Goal: Find specific page/section: Find specific page/section

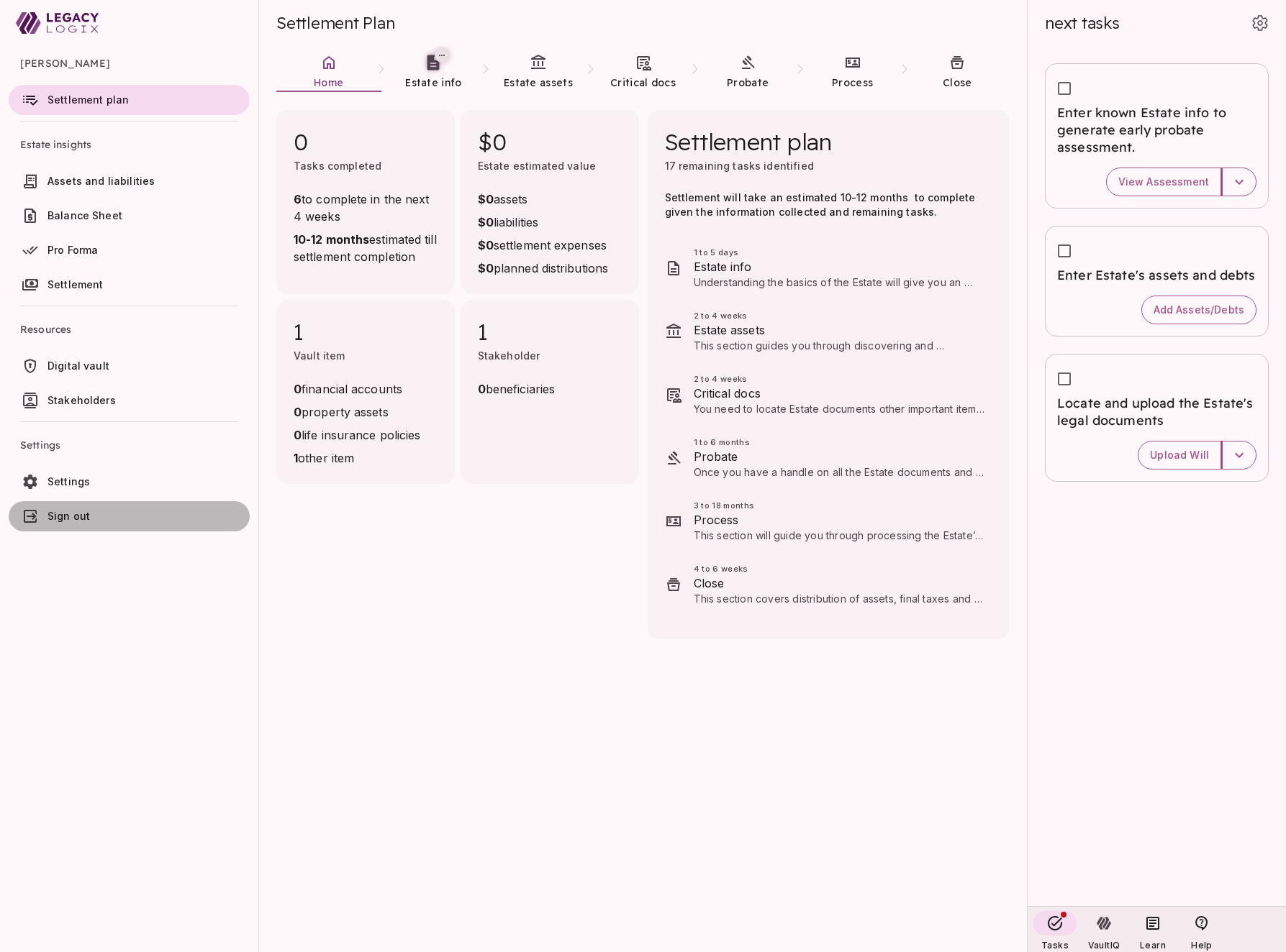
click at [82, 515] on span "Sign out" at bounding box center [68, 516] width 43 height 12
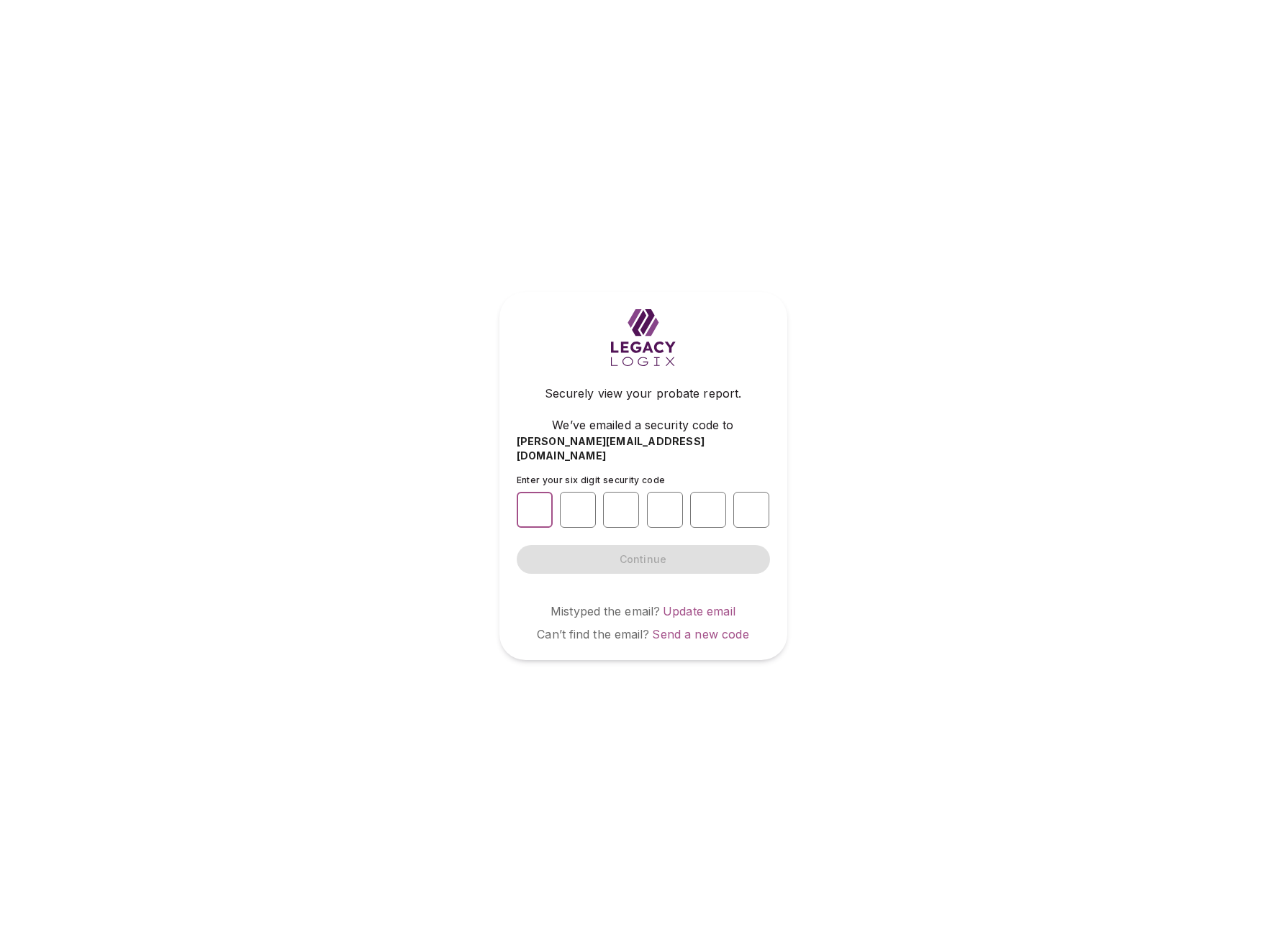
click at [532, 493] on input "number" at bounding box center [534, 509] width 36 height 36
type input "*"
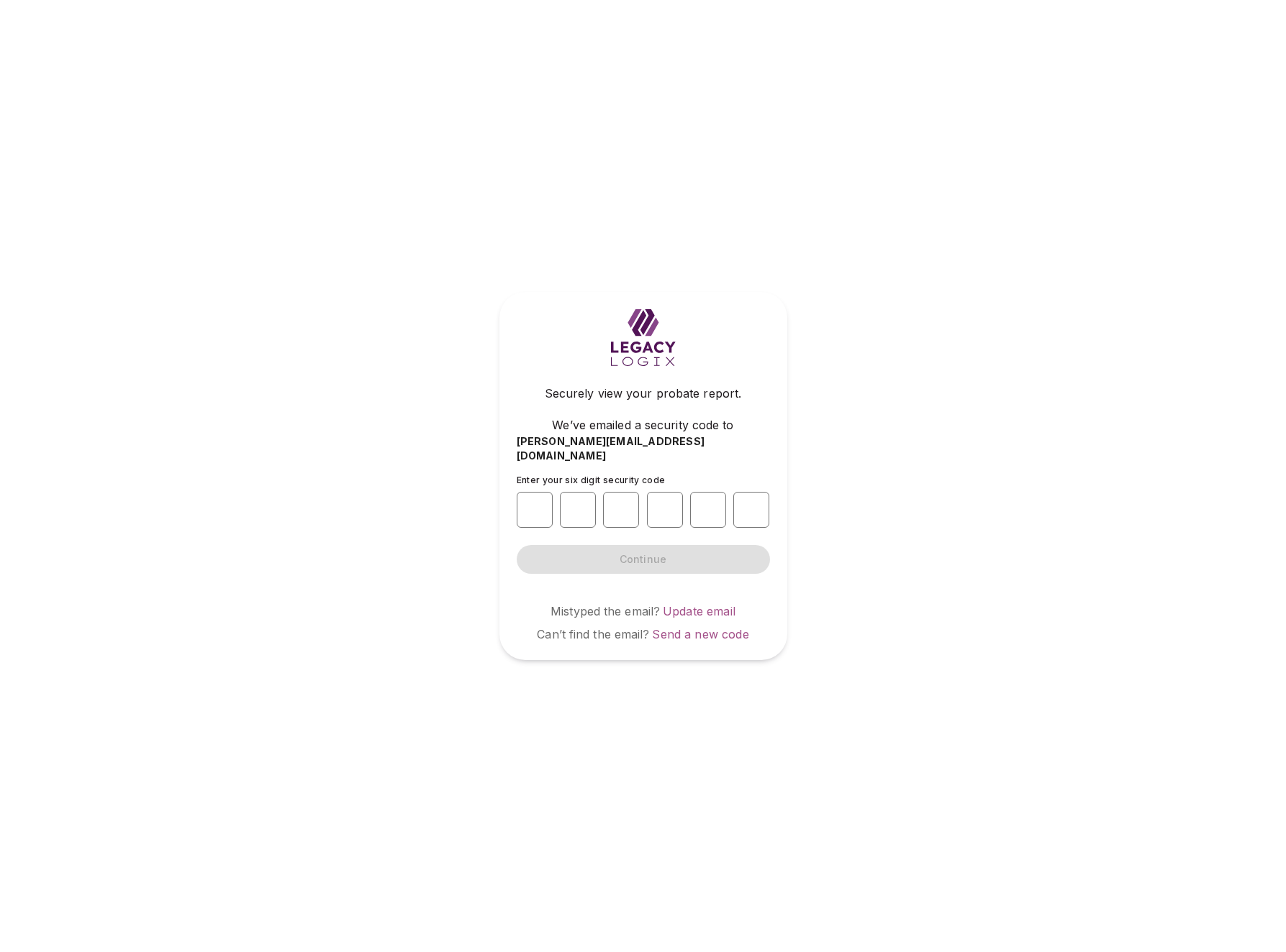
type input "*"
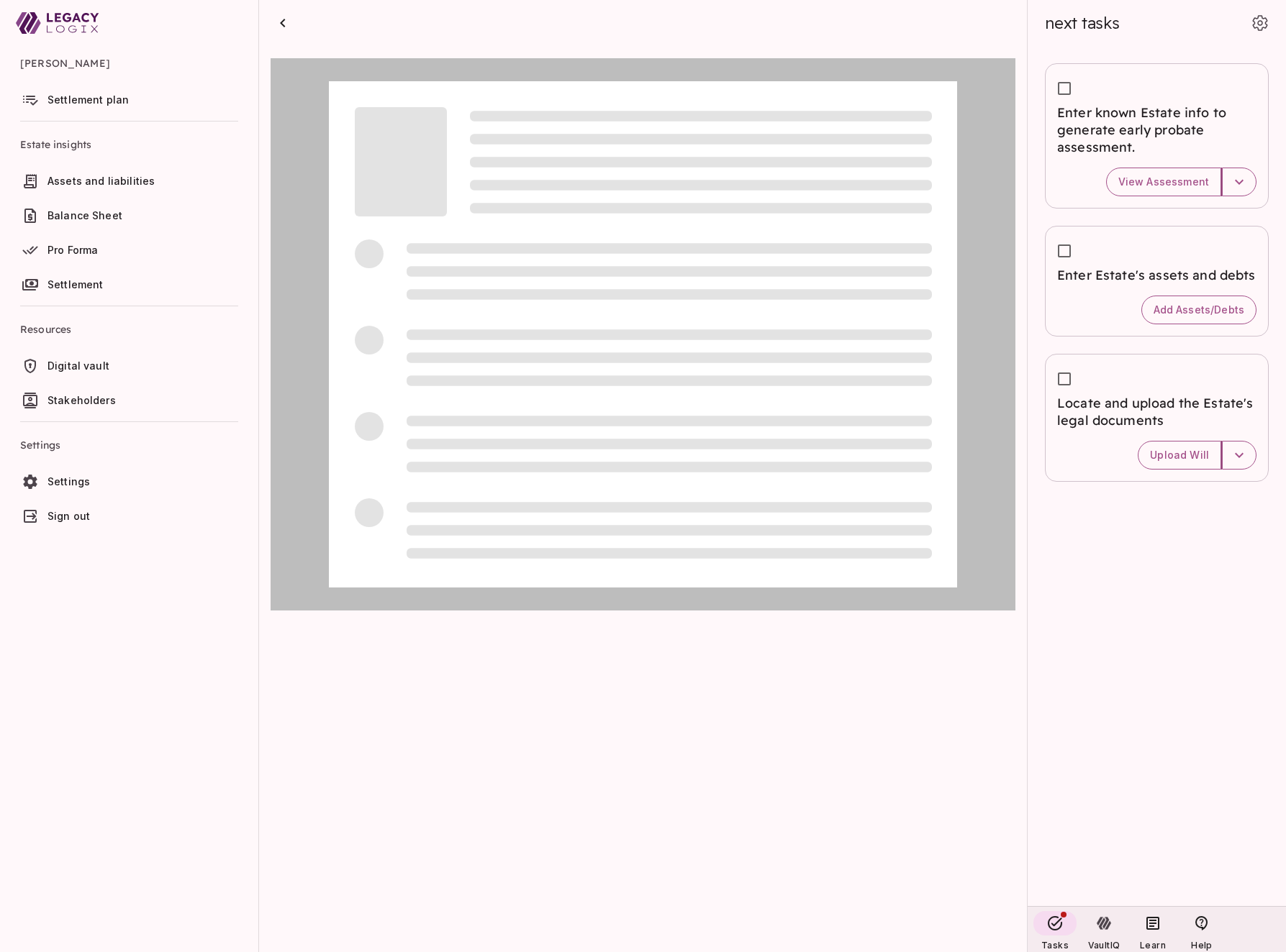
scroll to position [2, 0]
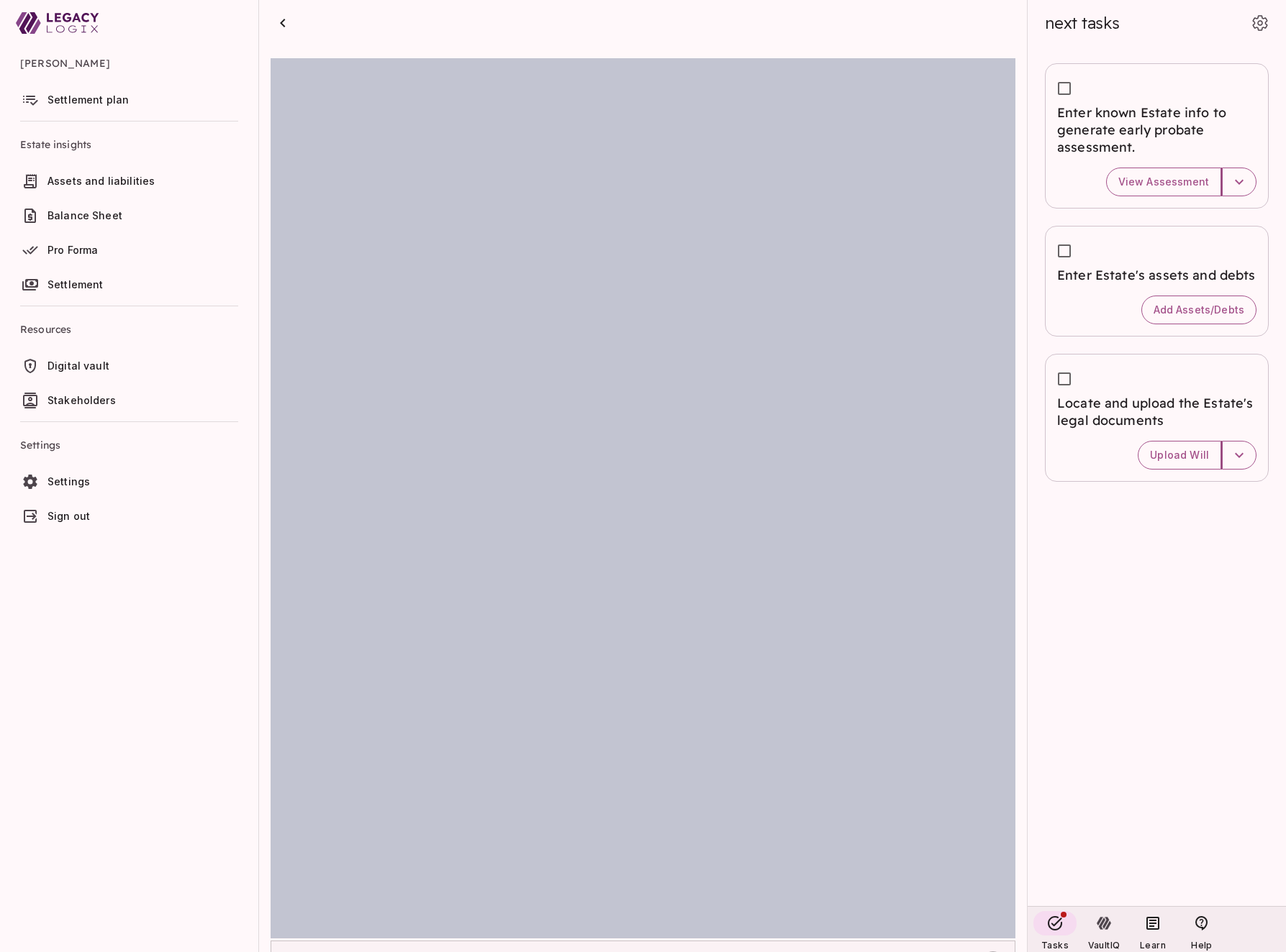
click at [992, 952] on icon "button" at bounding box center [992, 964] width 15 height 15
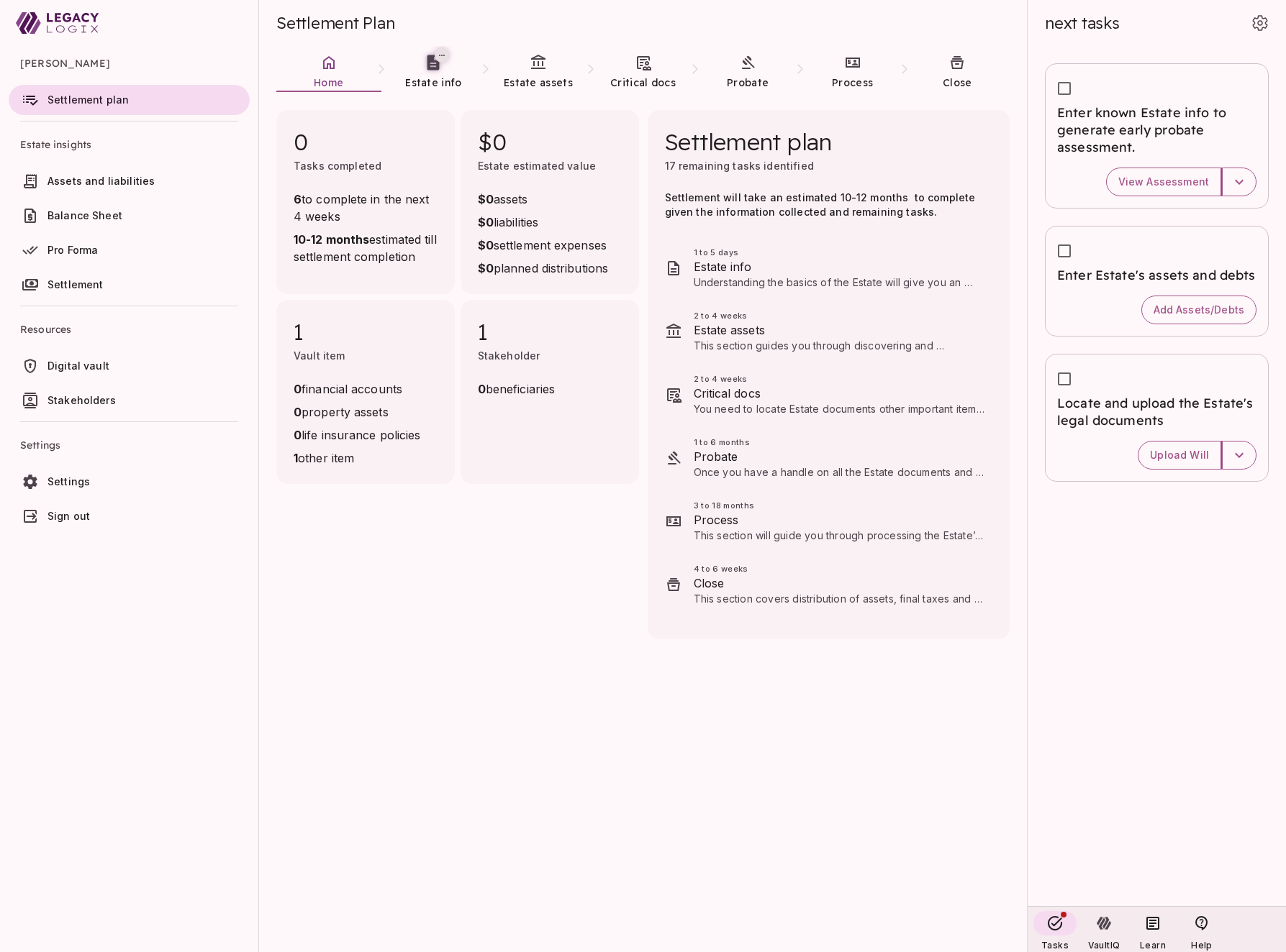
click at [471, 659] on div "0 Tasks completed 6 to complete in the next 4 weeks 10-12 months estimated till…" at bounding box center [643, 522] width 767 height 860
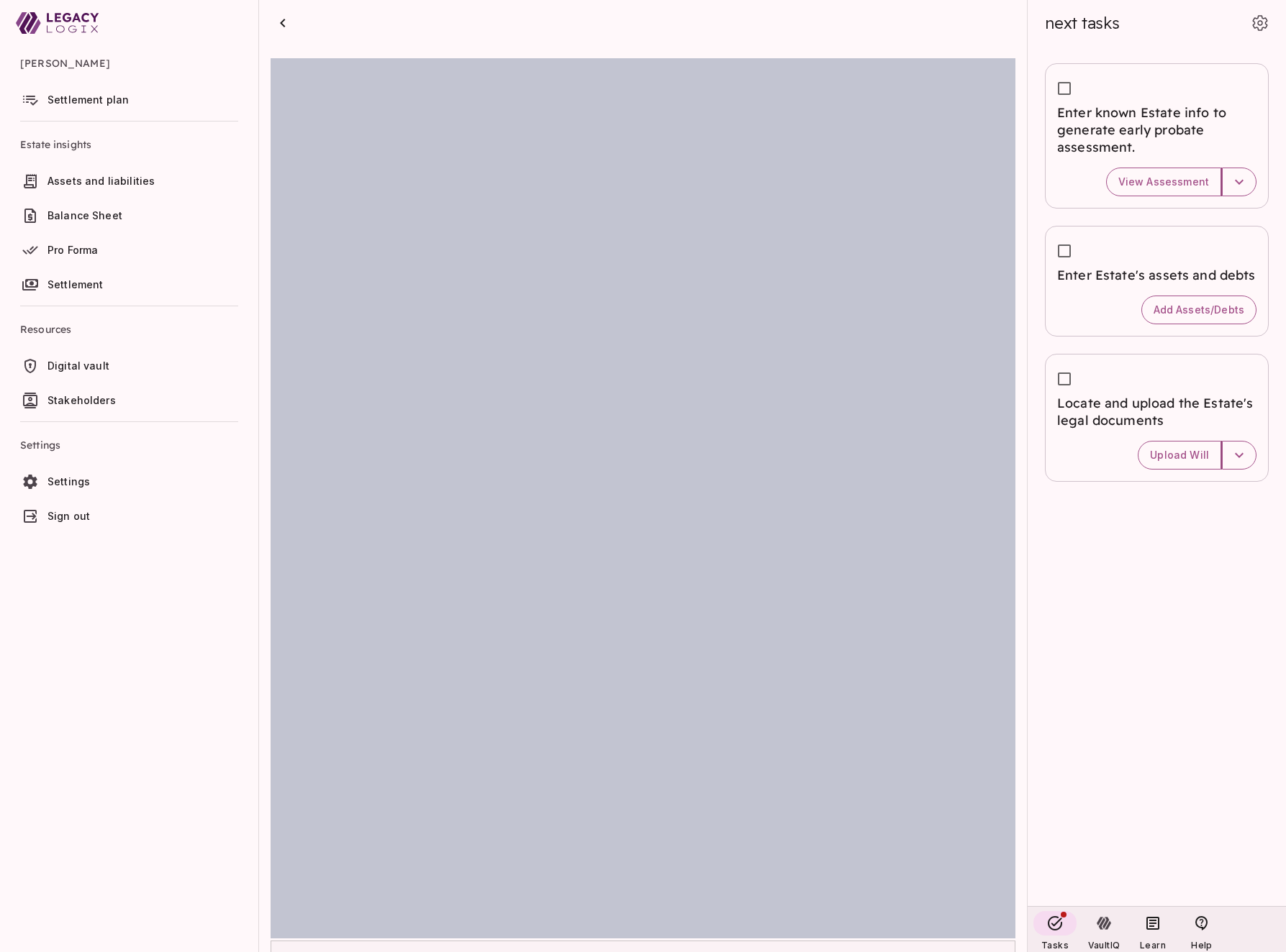
scroll to position [2, 0]
click at [282, 24] on icon "button" at bounding box center [282, 23] width 5 height 9
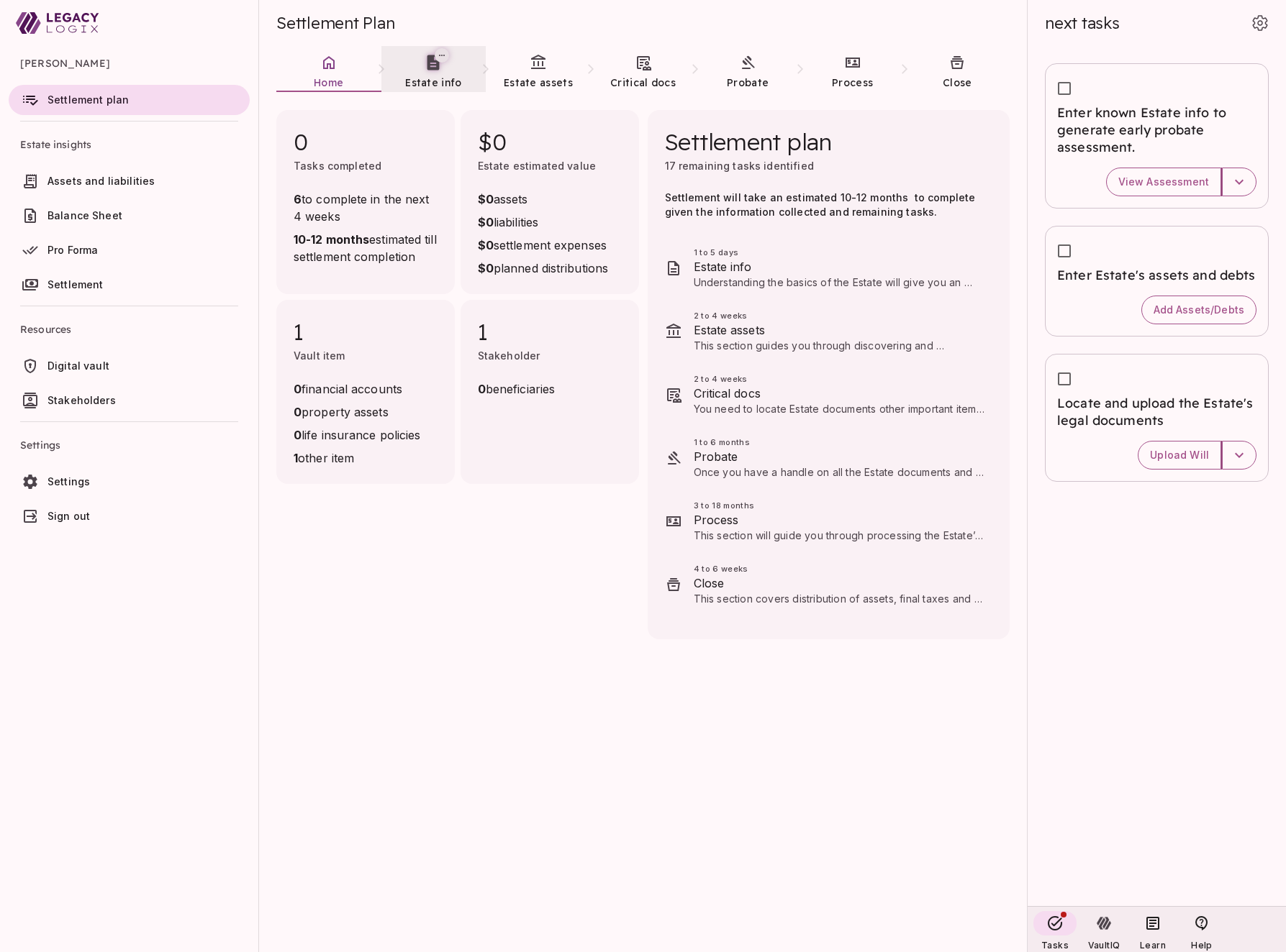
click at [435, 80] on span "Estate info" at bounding box center [433, 82] width 56 height 13
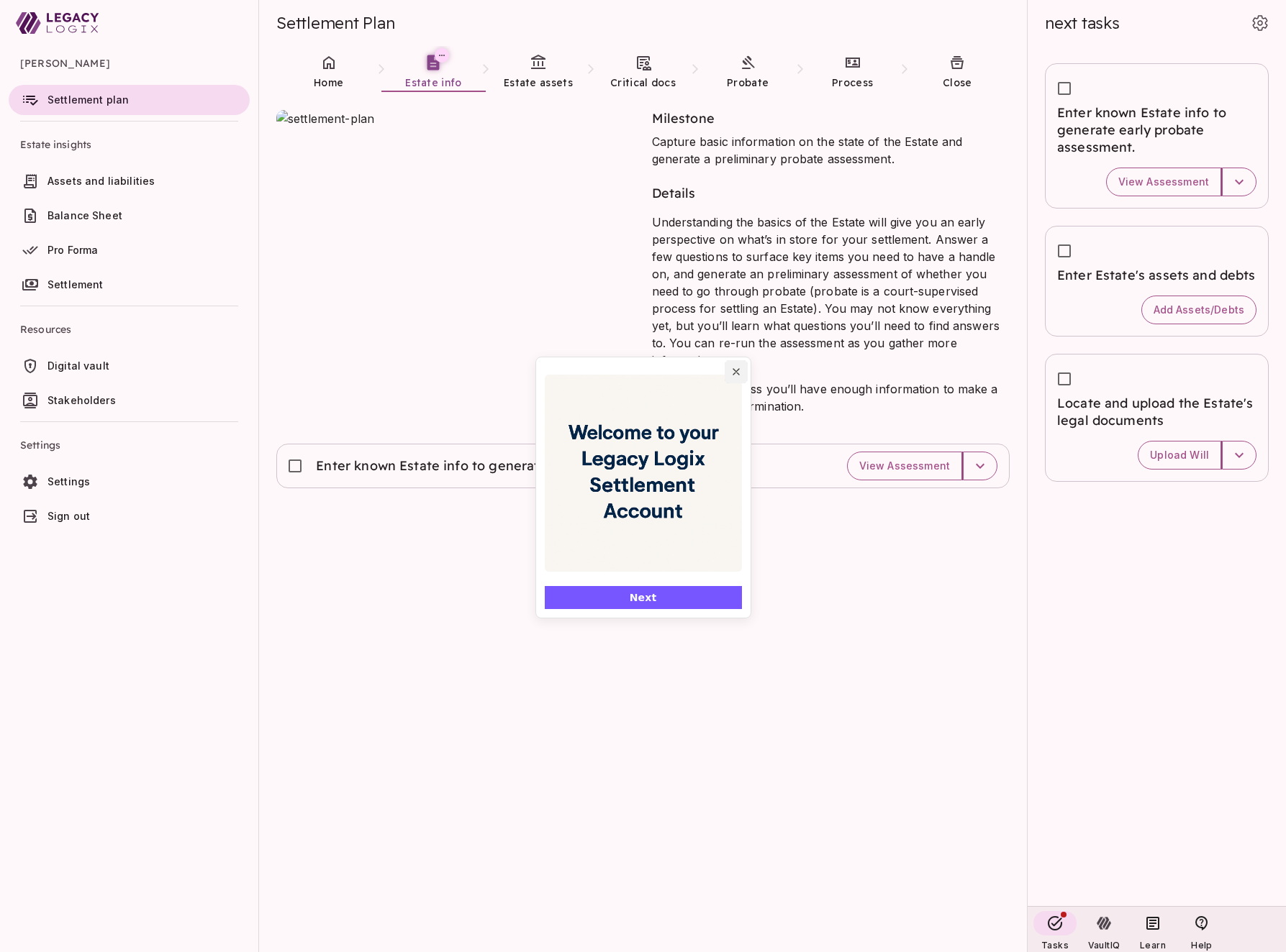
click at [733, 372] on icon "Close popover" at bounding box center [736, 371] width 11 height 11
click at [738, 373] on icon "Close popover" at bounding box center [736, 371] width 11 height 11
